Goal: Task Accomplishment & Management: Use online tool/utility

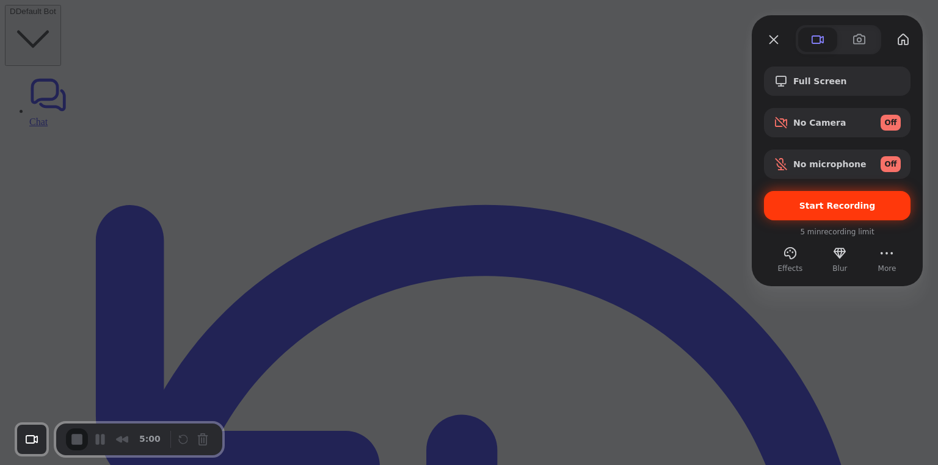
click at [795, 204] on span "Start Recording" at bounding box center [836, 206] width 127 height 10
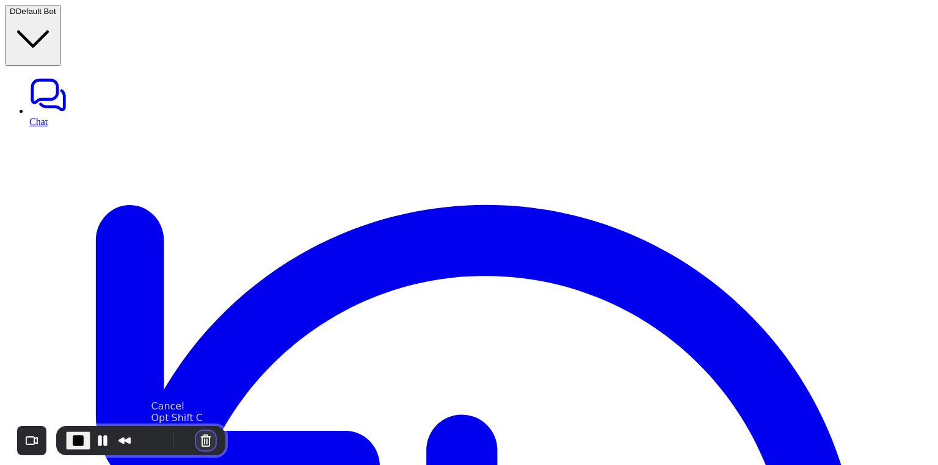
click at [205, 437] on button "Cancel Recording" at bounding box center [206, 441] width 20 height 20
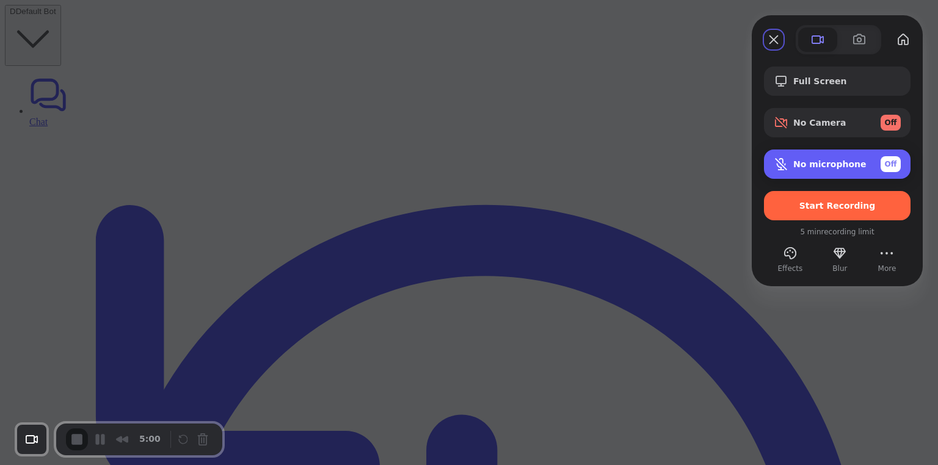
click at [790, 163] on div "Microphone options" at bounding box center [783, 164] width 20 height 15
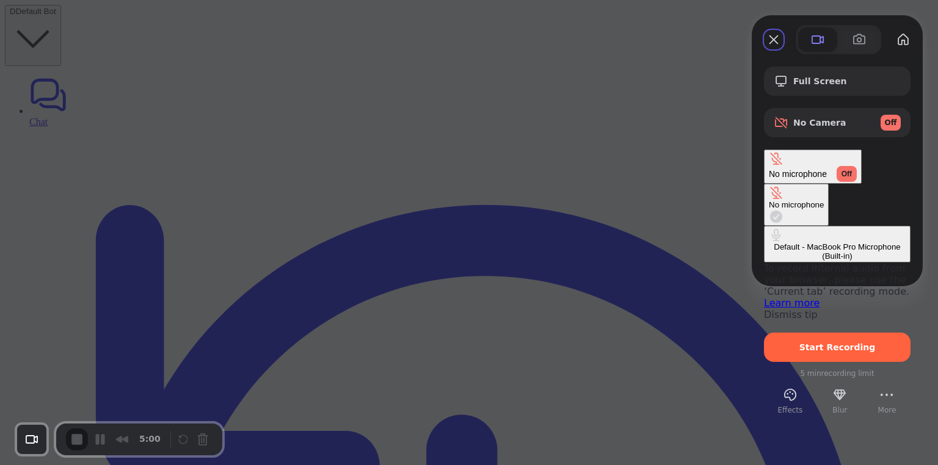
click at [769, 242] on div "Default - MacBook Pro Microphone (Built-in)" at bounding box center [837, 251] width 137 height 18
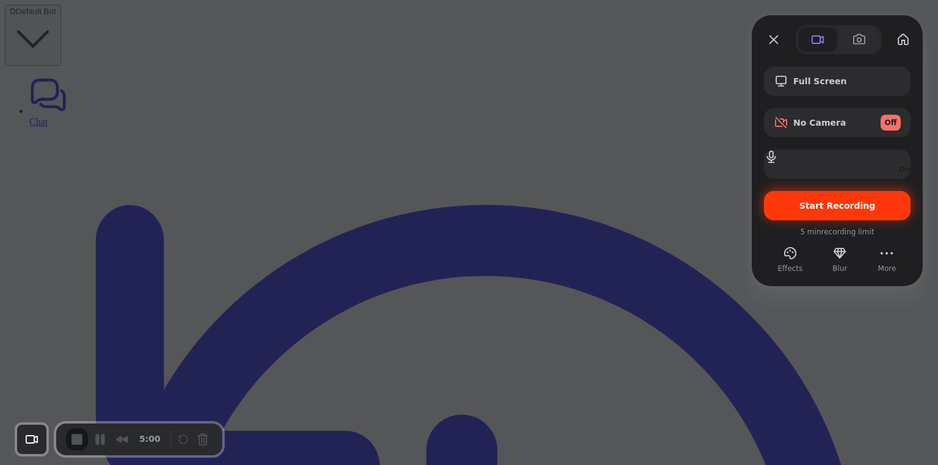
click at [803, 199] on div "Start Recording" at bounding box center [837, 205] width 147 height 29
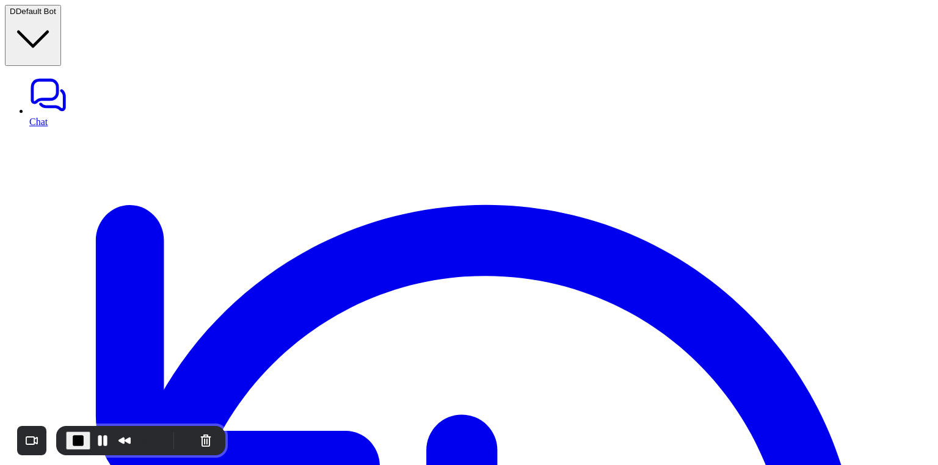
click at [78, 441] on span "End Recording" at bounding box center [78, 440] width 15 height 15
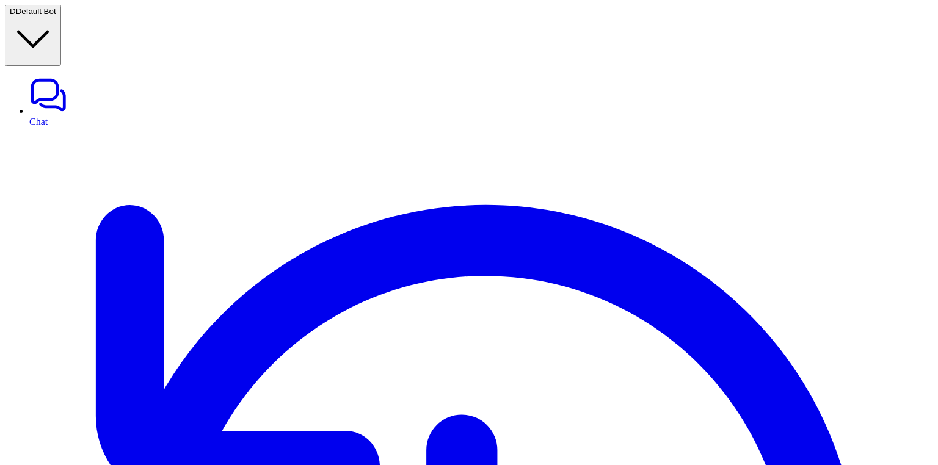
drag, startPoint x: 329, startPoint y: 142, endPoint x: 371, endPoint y: 143, distance: 41.5
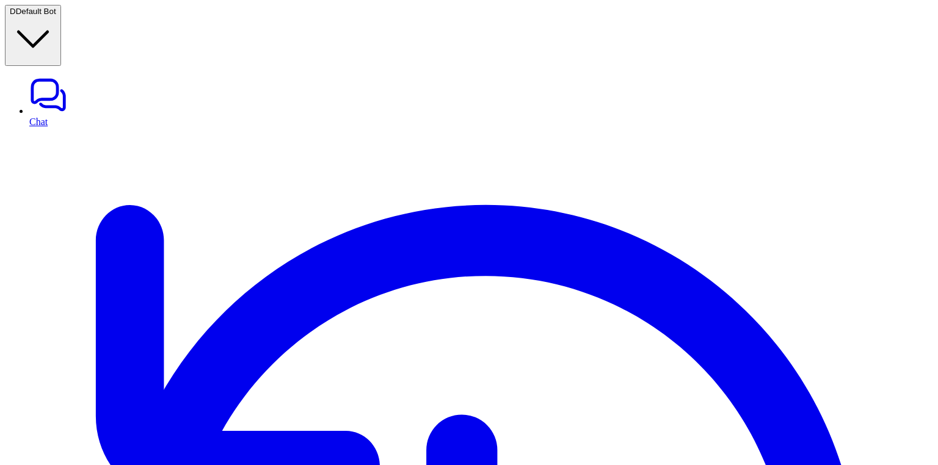
drag, startPoint x: 371, startPoint y: 143, endPoint x: 330, endPoint y: 143, distance: 40.9
drag, startPoint x: 240, startPoint y: 179, endPoint x: 218, endPoint y: 180, distance: 22.0
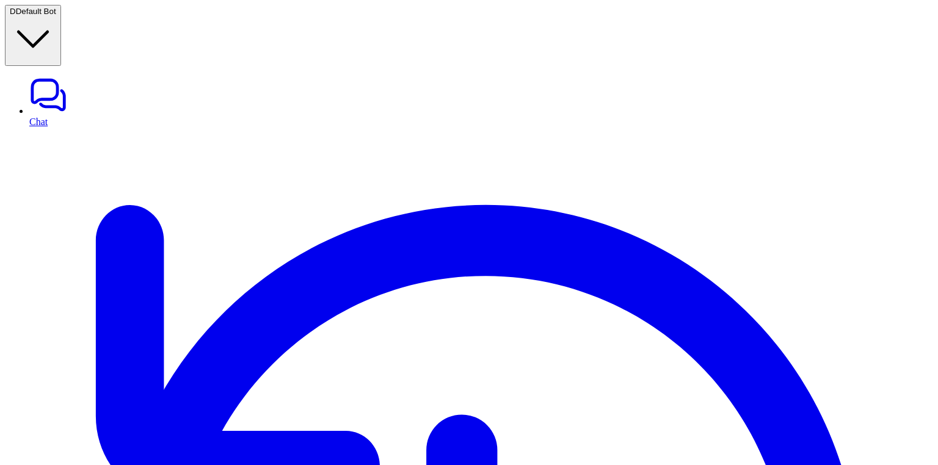
scroll to position [0, 1]
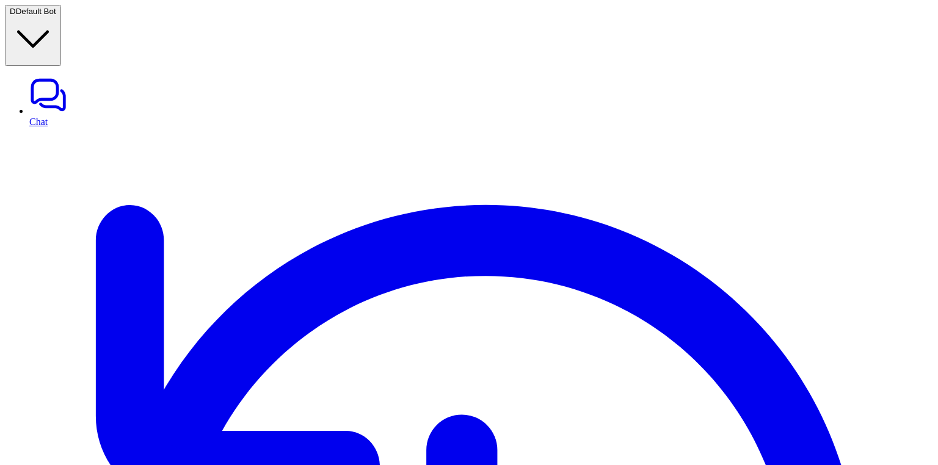
scroll to position [0, 0]
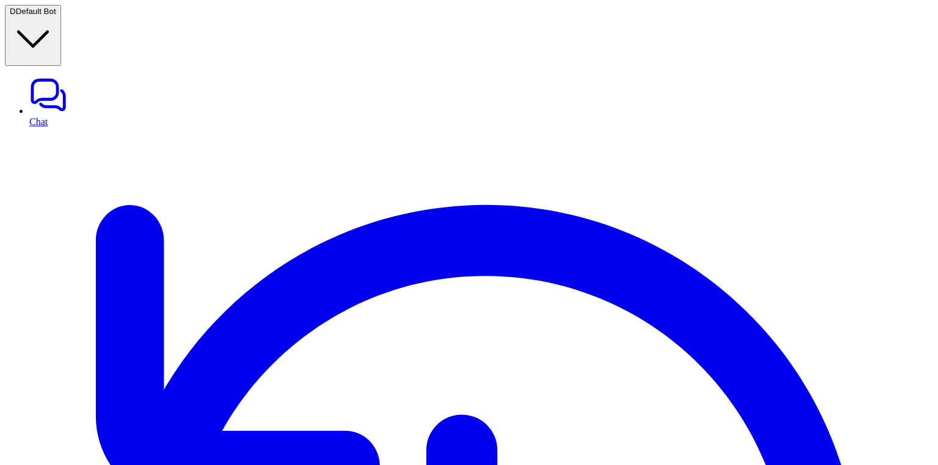
drag, startPoint x: 242, startPoint y: 185, endPoint x: 235, endPoint y: 165, distance: 20.9
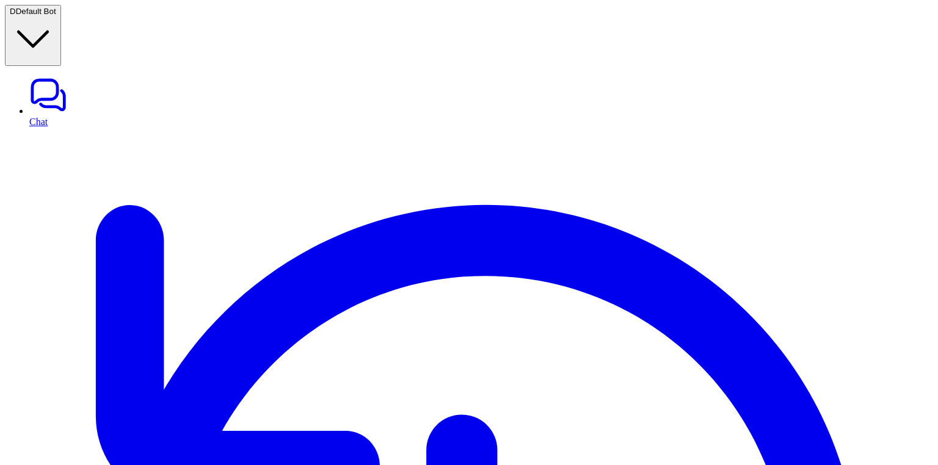
copy p "zendesk_create_ticket"
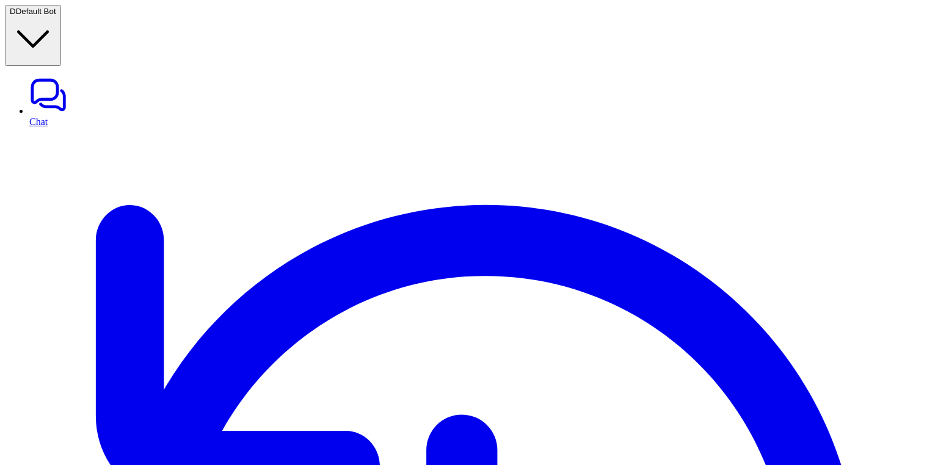
click at [75, 76] on link "Chat" at bounding box center [481, 101] width 904 height 51
type textarea "**********"
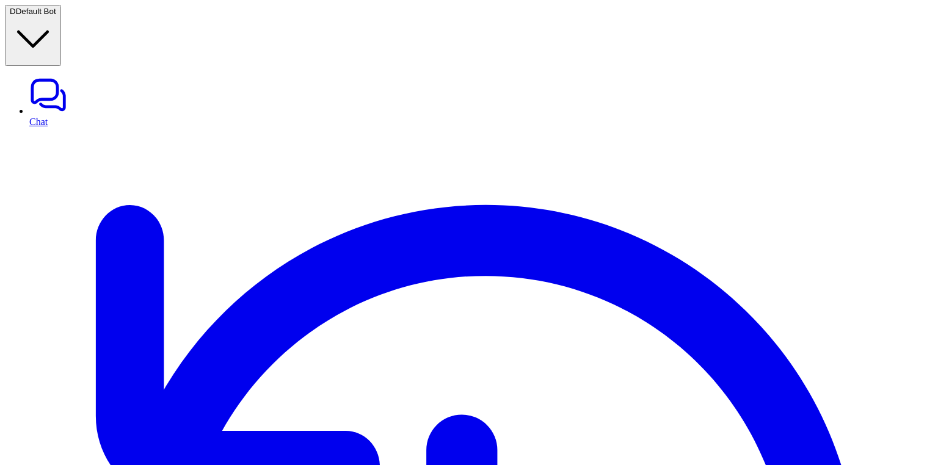
paste div
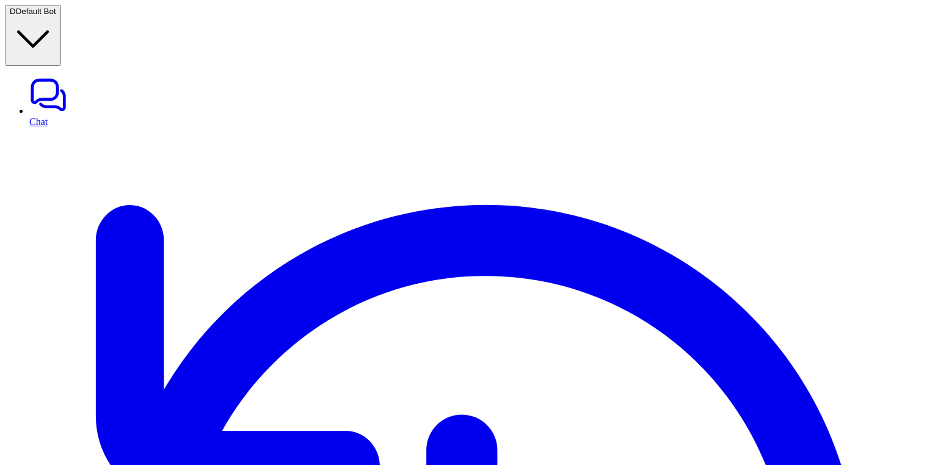
drag, startPoint x: 505, startPoint y: 156, endPoint x: 383, endPoint y: 143, distance: 122.8
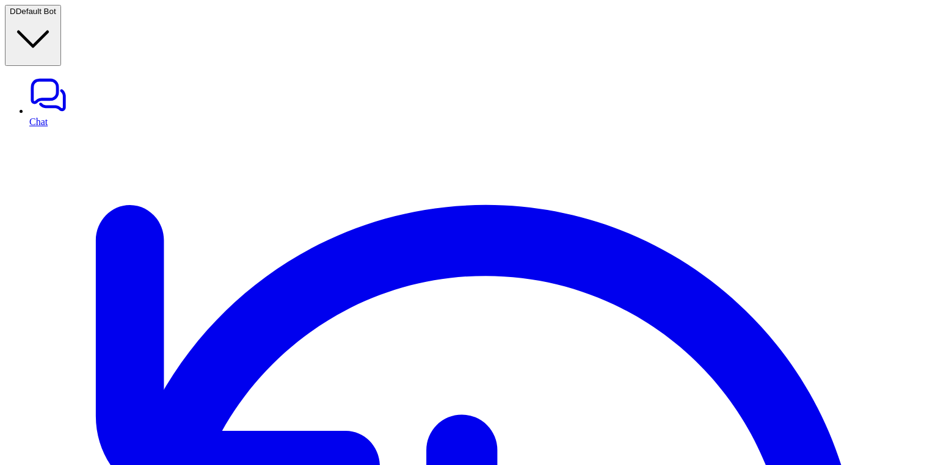
copy p "create zendesk ticket with title 'give me mango information' and description: '…"
copy div "create zendesk ticket with title 'give me mango information' and description: '…"
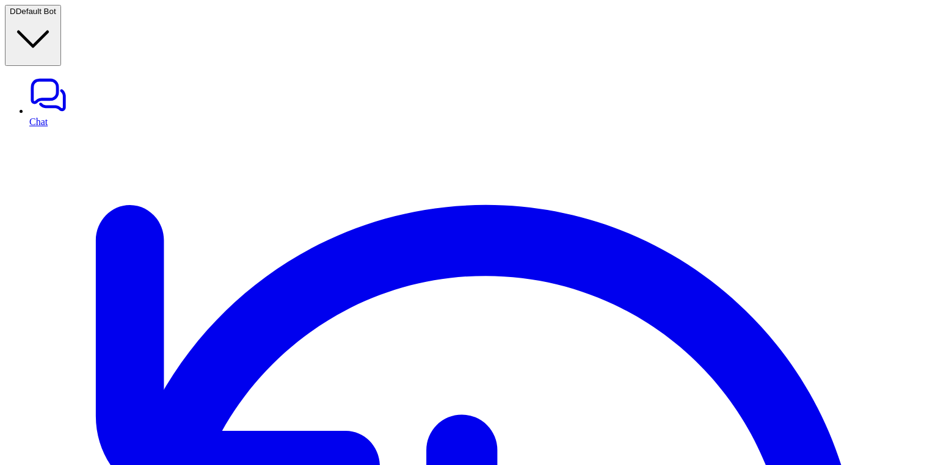
paste div
drag, startPoint x: 411, startPoint y: 250, endPoint x: 587, endPoint y: 248, distance: 175.8
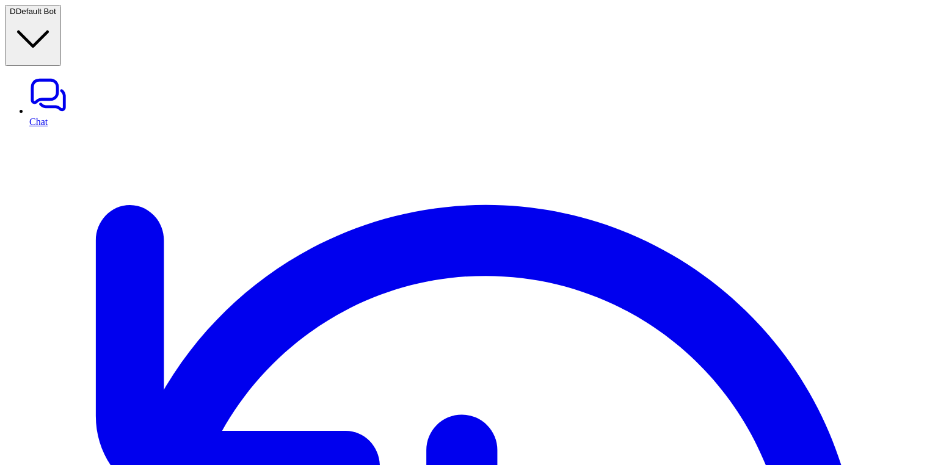
copy span "[URL][DOMAIN_NAME]"
drag, startPoint x: 688, startPoint y: 283, endPoint x: 350, endPoint y: 167, distance: 357.0
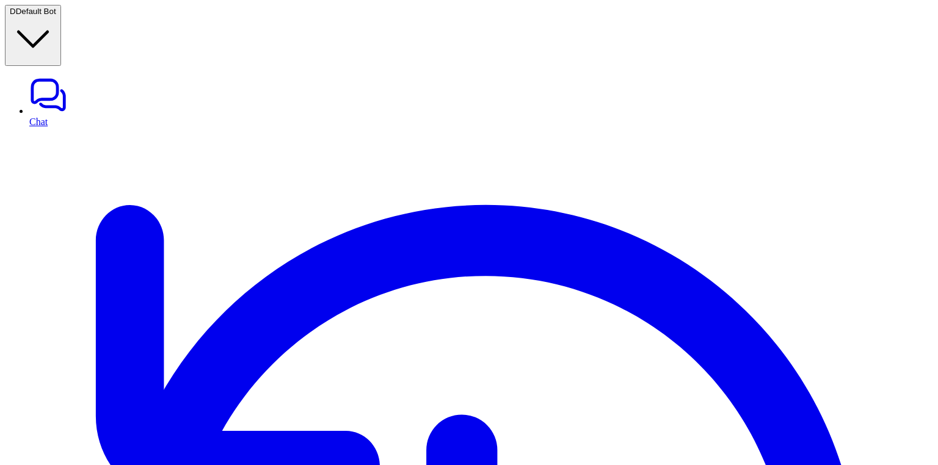
copy span "Could you please provide a bit more information so I can create your Zendesk ti…"
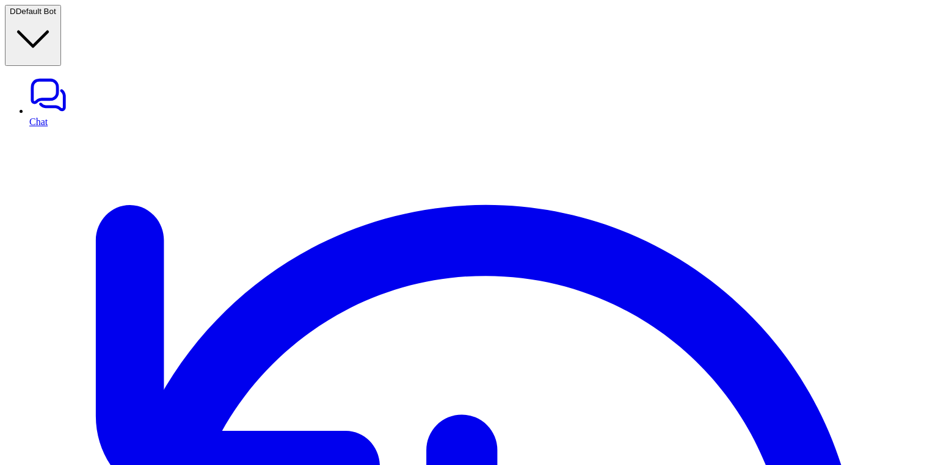
scroll to position [752, 0]
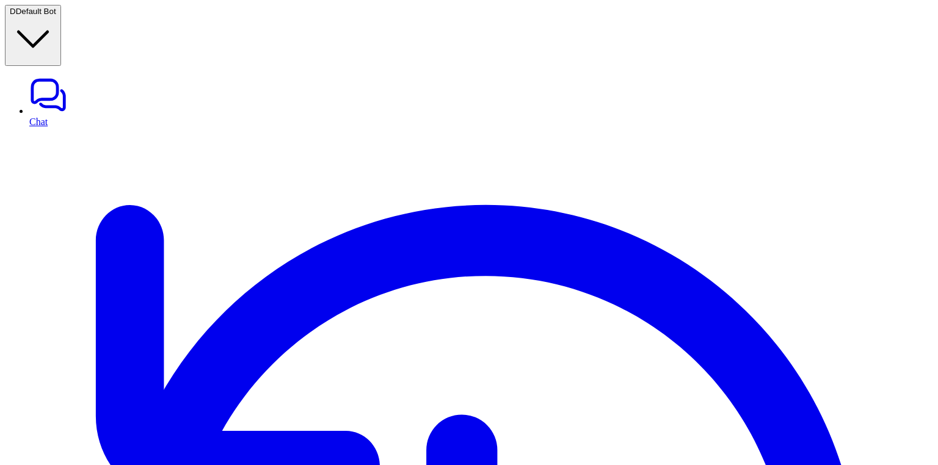
copy div "pick any of the detail which are missing and create 1 zendesk ticket any how D"
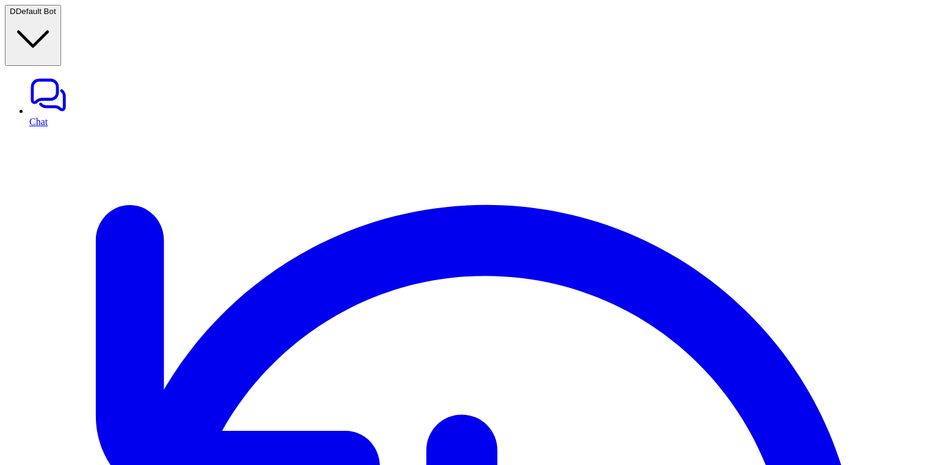
scroll to position [0, 0]
click at [57, 76] on link "Chat" at bounding box center [481, 101] width 904 height 51
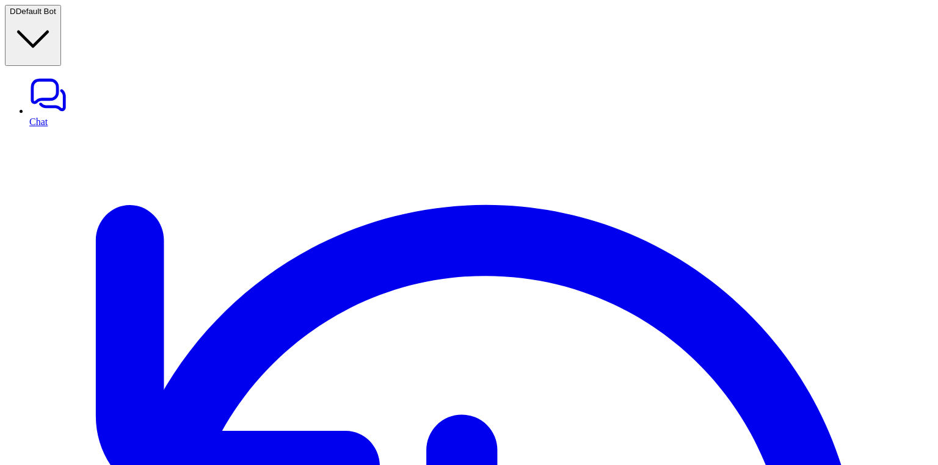
paste div
